Goal: Task Accomplishment & Management: Use online tool/utility

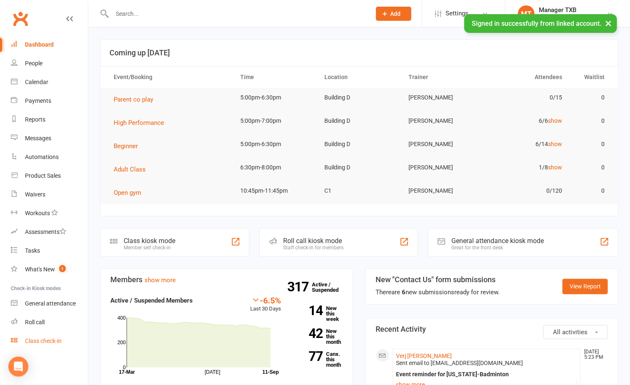
click at [50, 338] on div "Class check-in" at bounding box center [43, 341] width 37 height 7
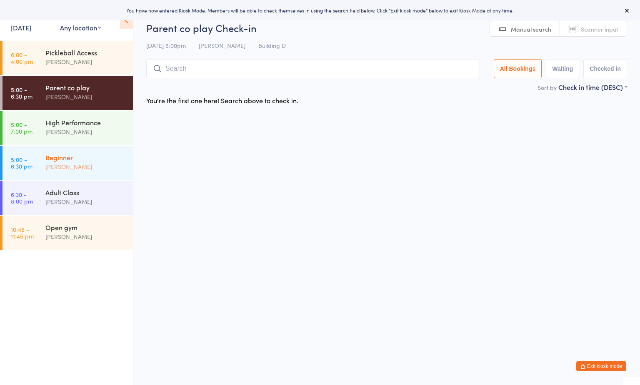
click at [91, 158] on div "Beginner" at bounding box center [85, 157] width 80 height 9
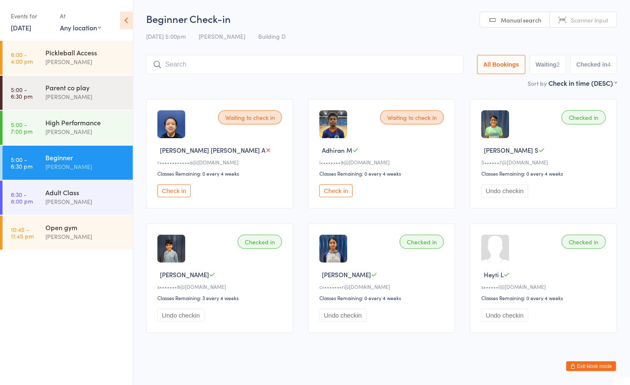
click at [59, 287] on ul "6:00 - 4:00 pm Pickleball Access Boyd Tahtat 5:00 - 6:30 pm Parent co play Ayu …" at bounding box center [66, 213] width 133 height 344
click at [67, 125] on div "High Performance" at bounding box center [85, 122] width 80 height 9
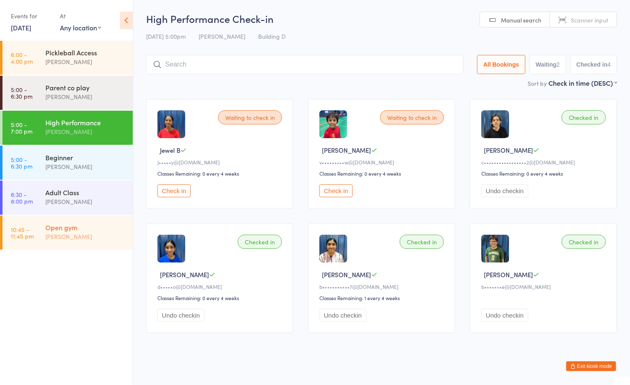
click at [80, 235] on div "[PERSON_NAME]" at bounding box center [85, 237] width 80 height 10
